Goal: Transaction & Acquisition: Obtain resource

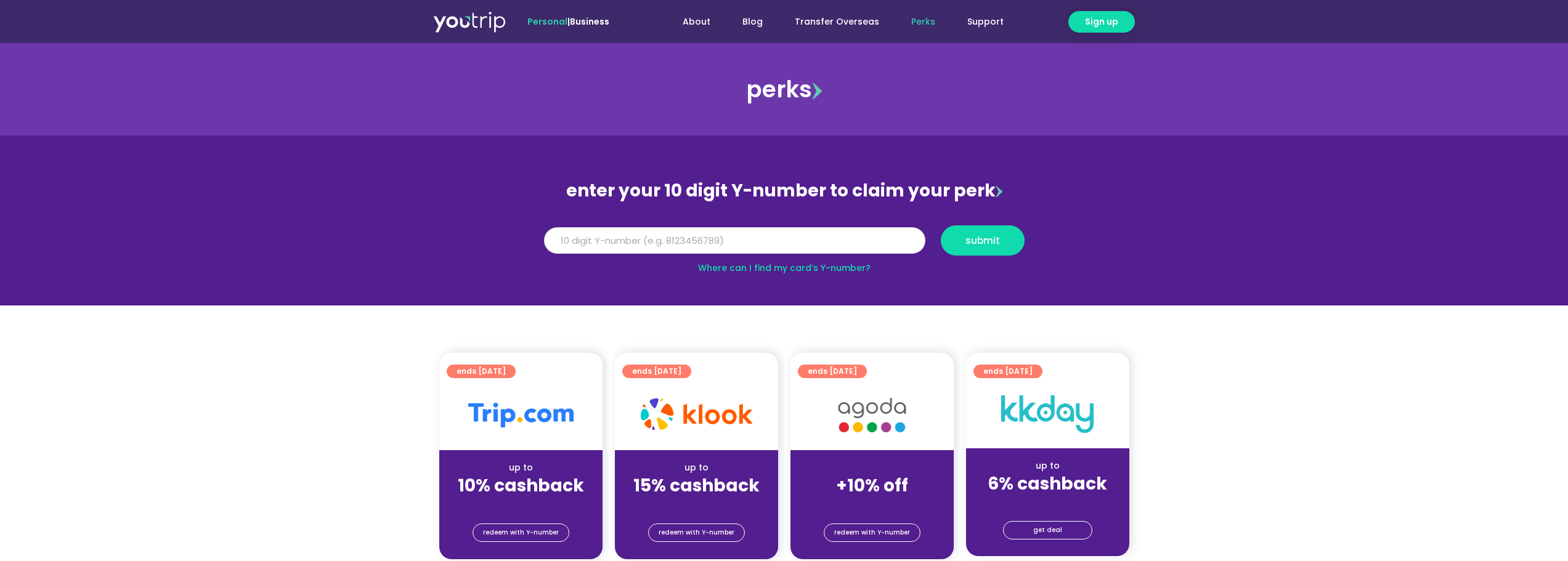
click at [687, 244] on input "Y Number" at bounding box center [734, 241] width 381 height 27
type input "8170133470"
click at [979, 233] on button "submit" at bounding box center [982, 240] width 83 height 30
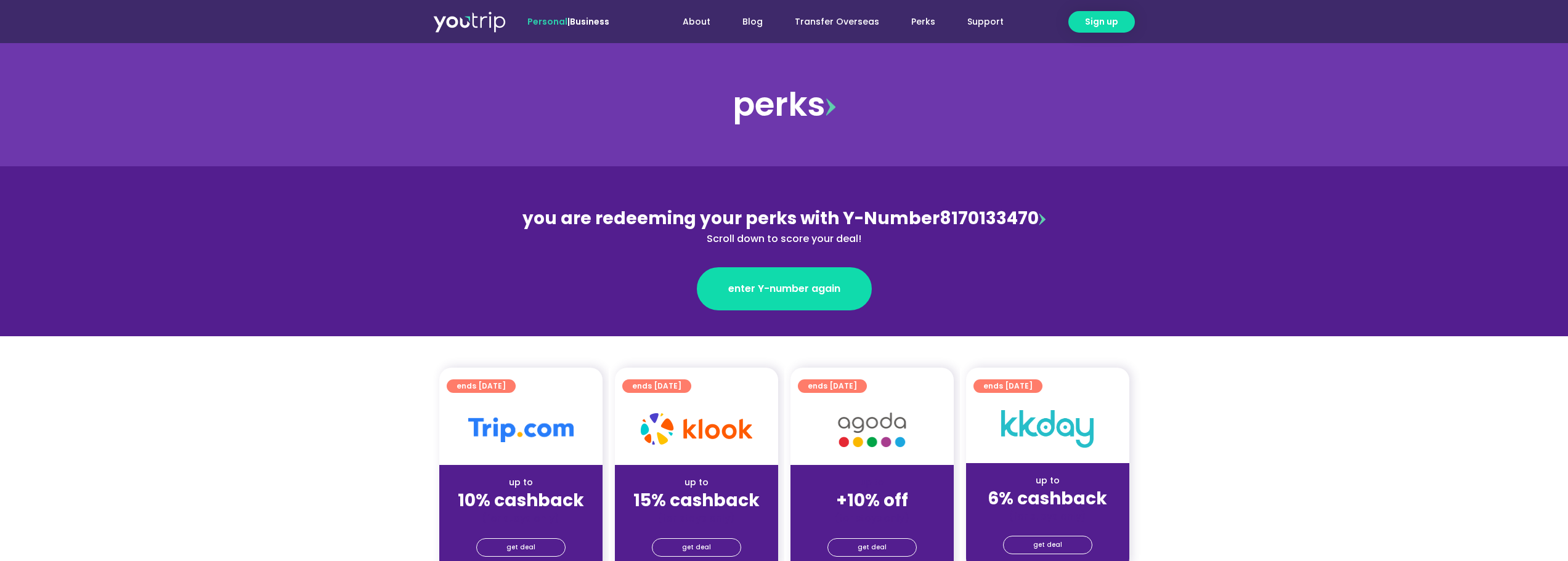
scroll to position [246, 0]
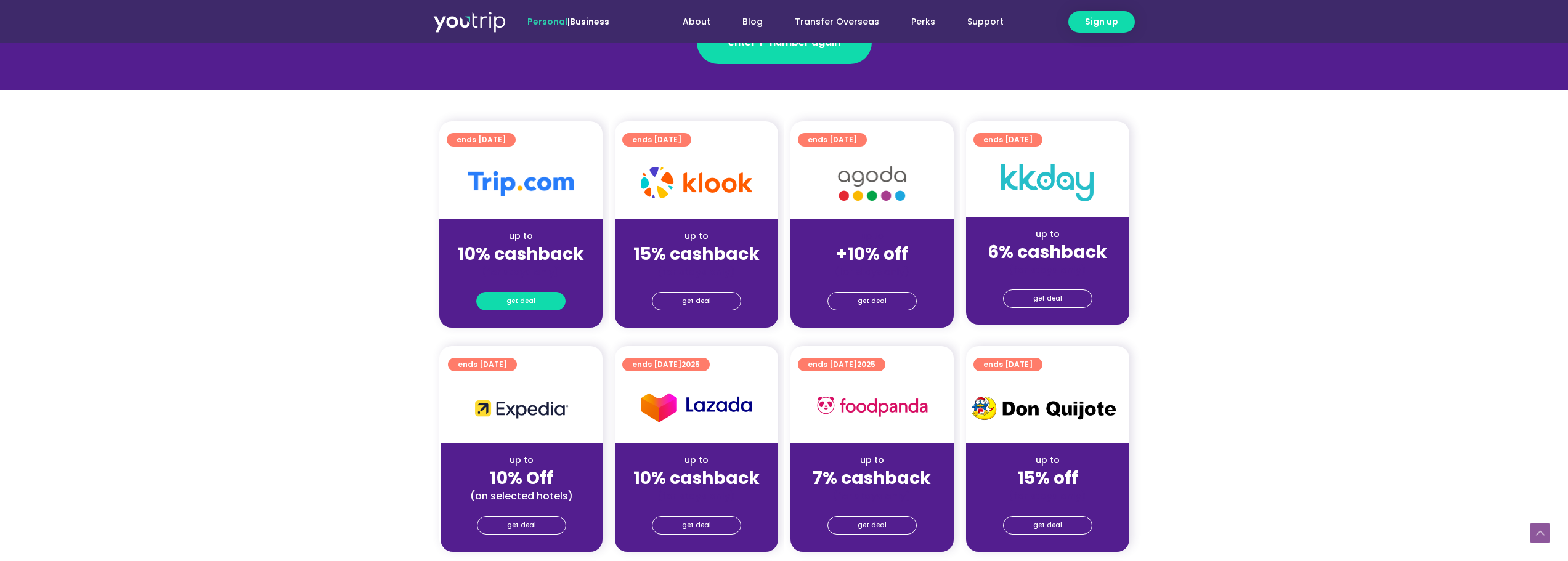
click at [539, 304] on link "get deal" at bounding box center [521, 301] width 89 height 18
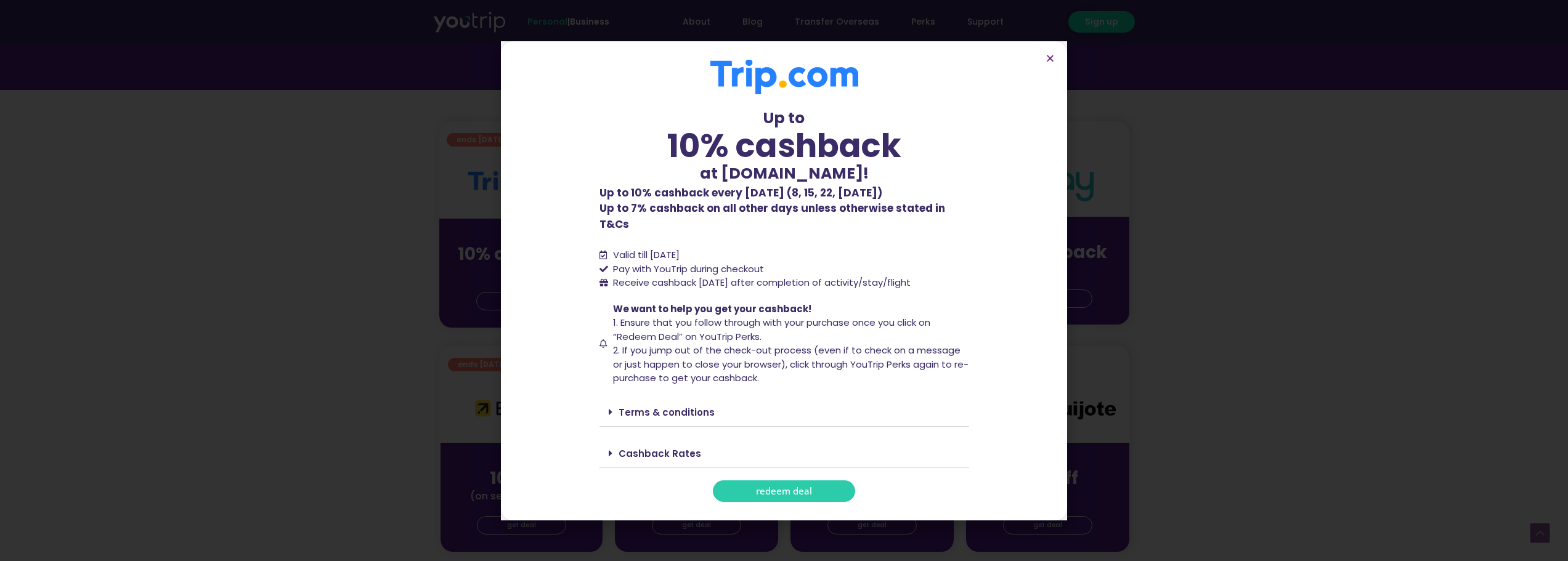
click at [808, 486] on span "redeem deal" at bounding box center [784, 491] width 56 height 10
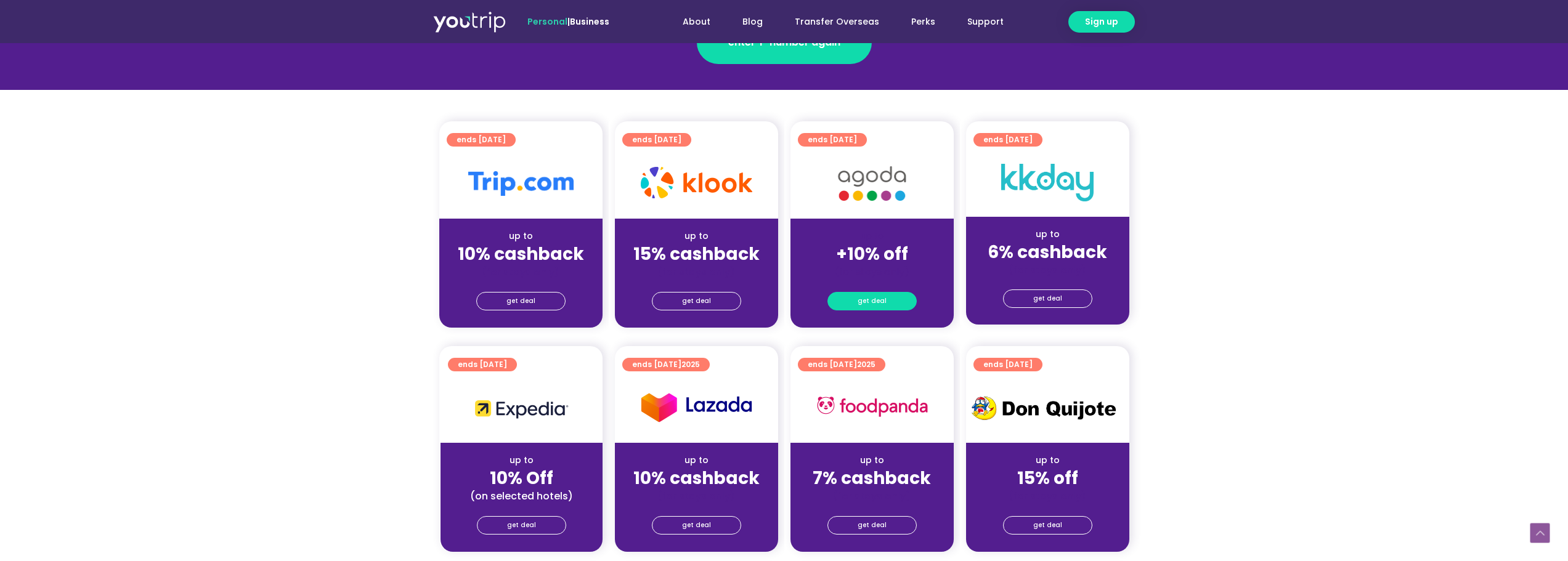
click at [857, 301] on link "get deal" at bounding box center [872, 301] width 89 height 18
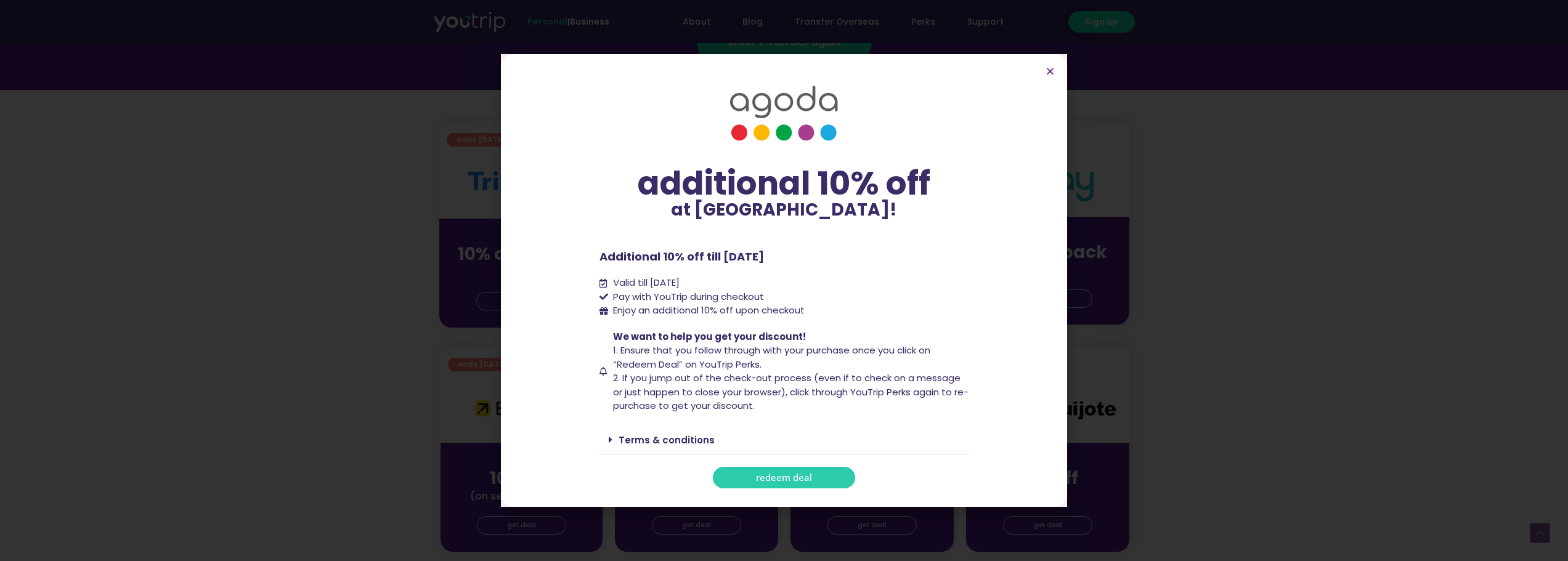
click at [791, 476] on span "redeem deal" at bounding box center [784, 477] width 56 height 10
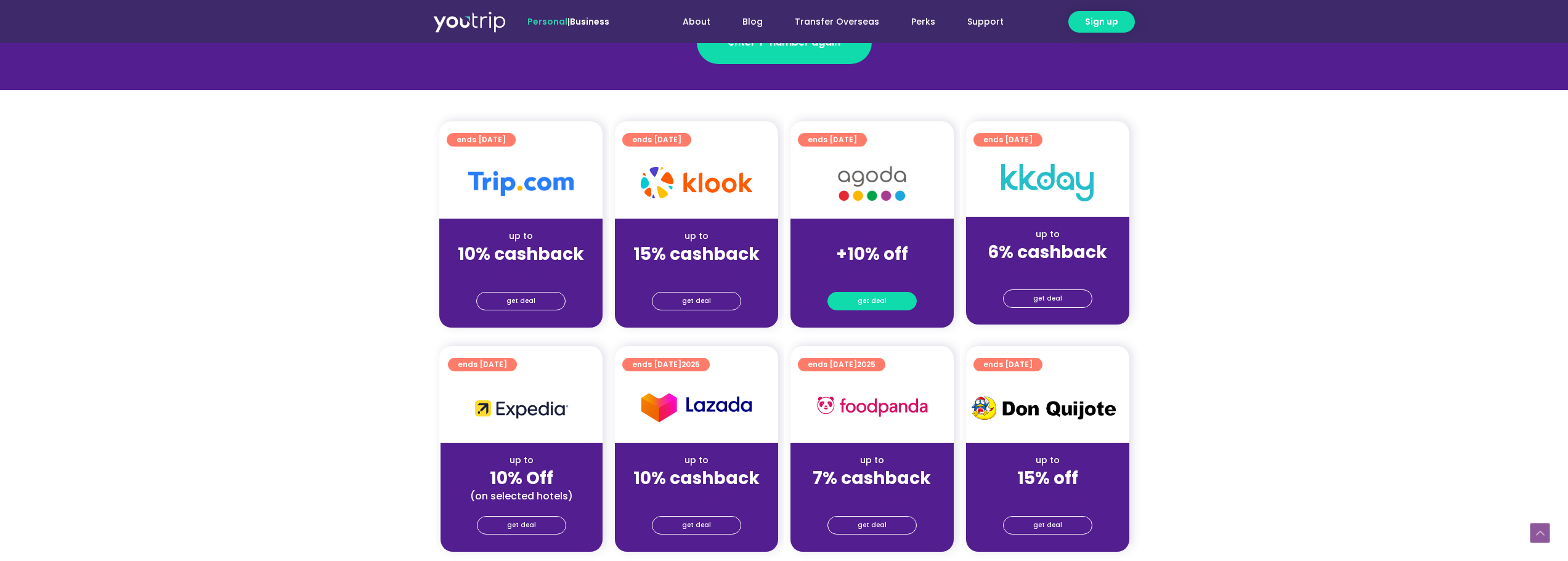
click at [887, 305] on link "get deal" at bounding box center [872, 301] width 89 height 18
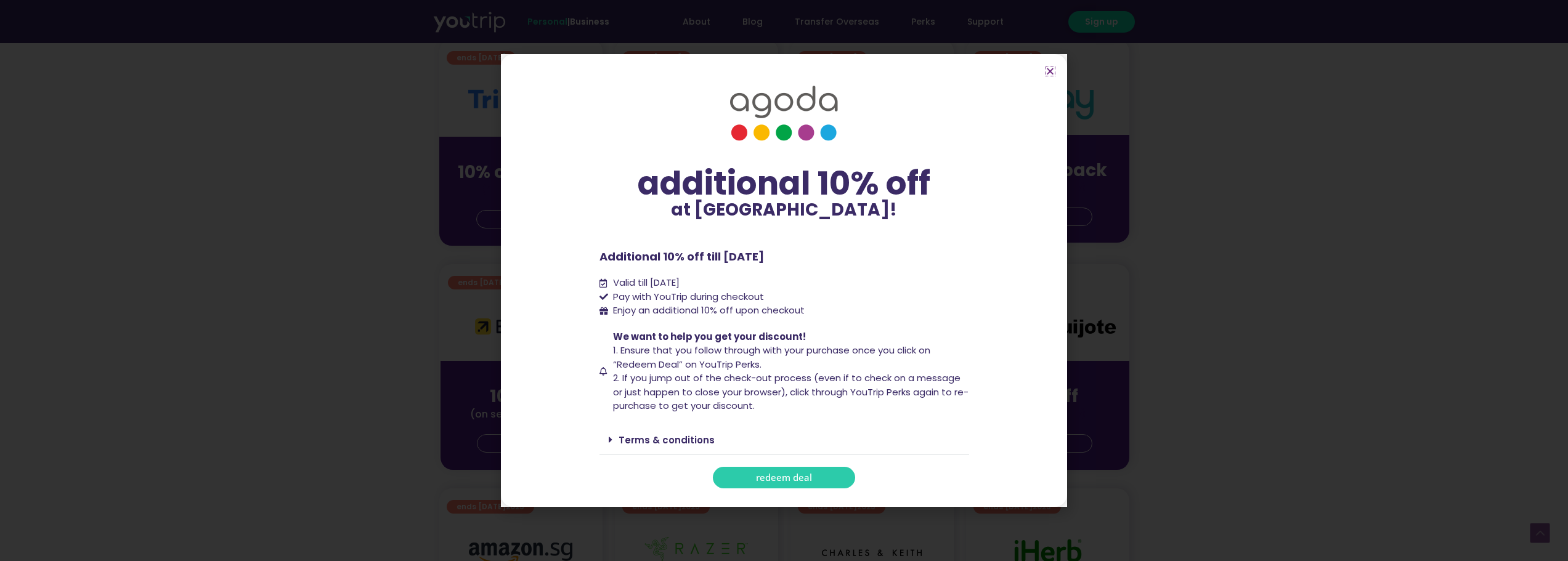
scroll to position [369, 0]
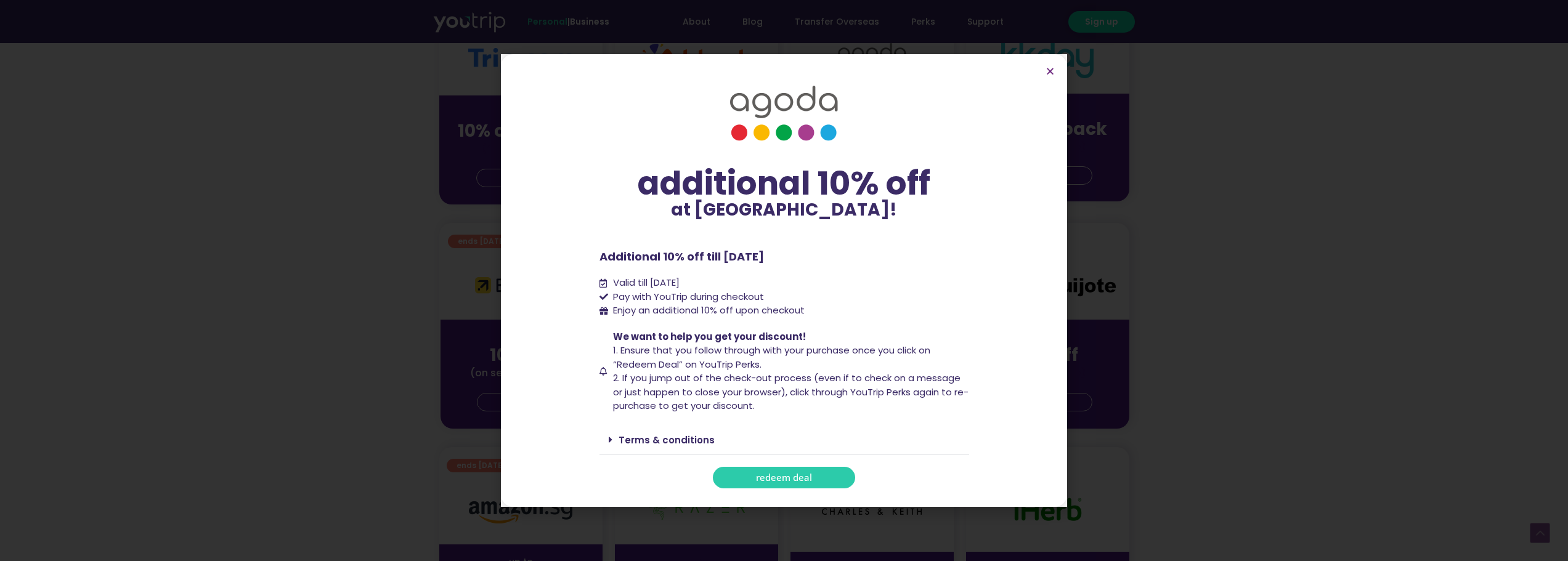
click at [667, 443] on link "Terms & conditions" at bounding box center [666, 440] width 96 height 13
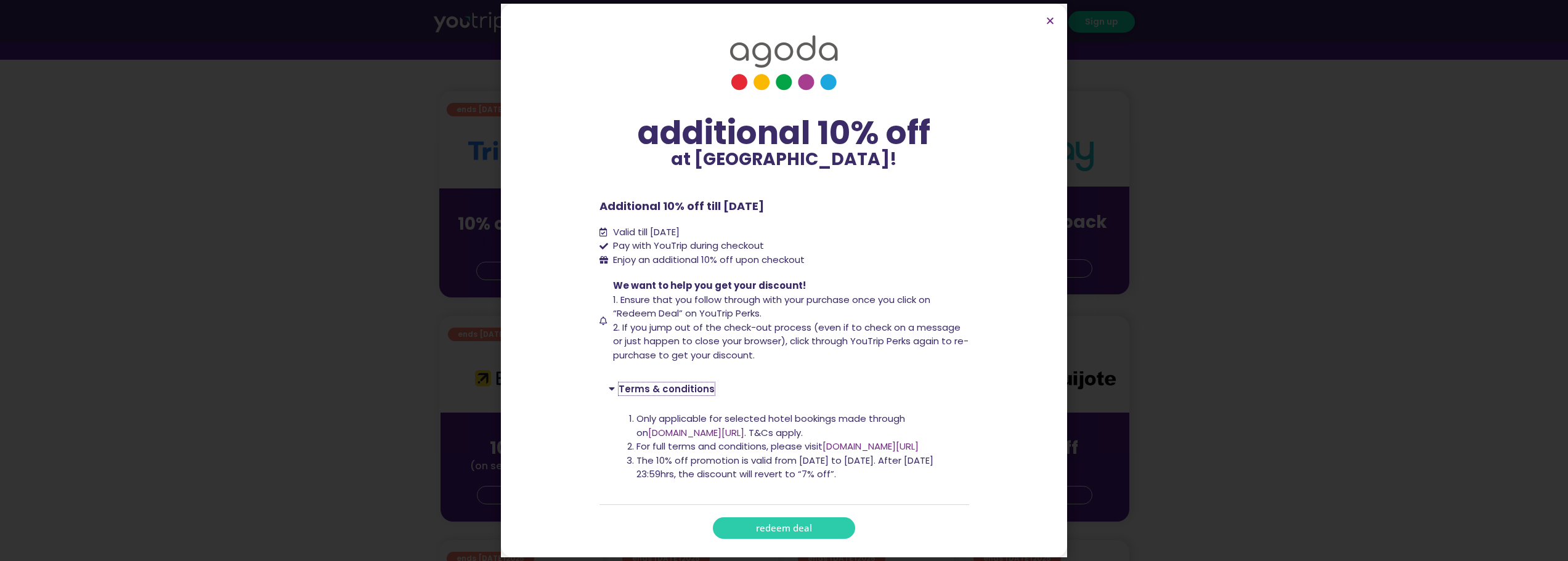
scroll to position [123, 0]
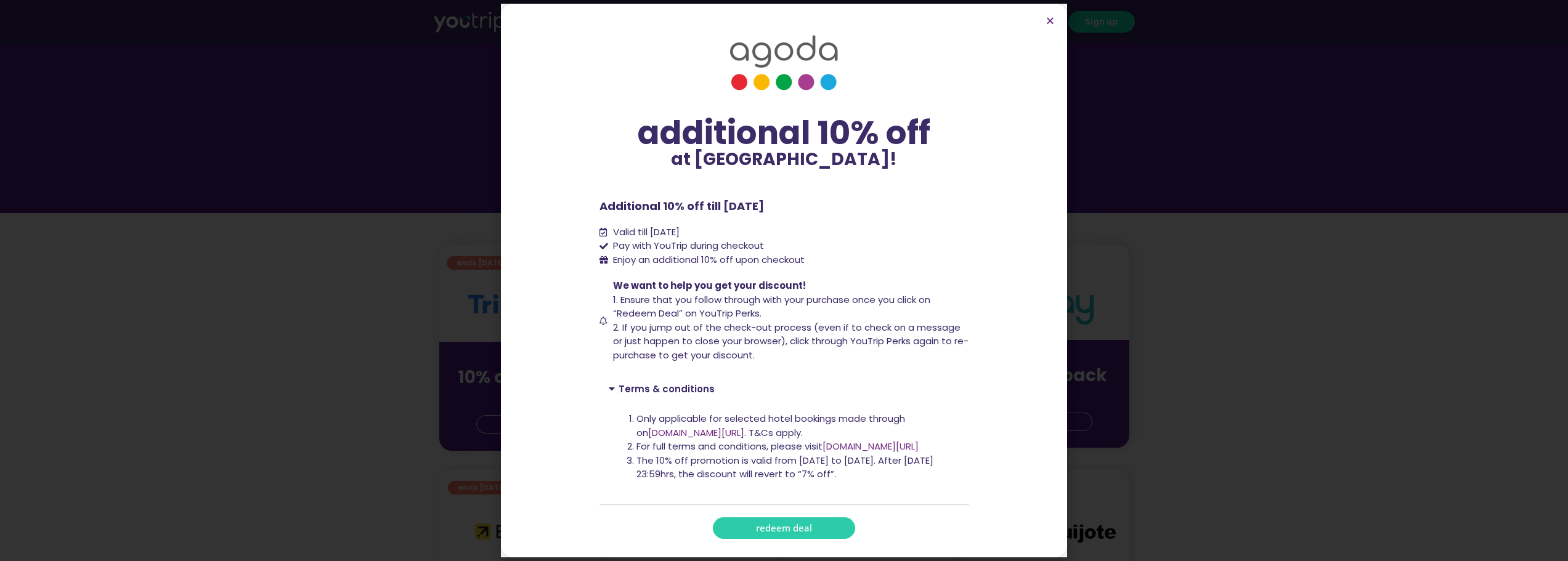
click at [776, 527] on span "redeem deal" at bounding box center [784, 527] width 56 height 10
